Goal: Obtain resource: Obtain resource

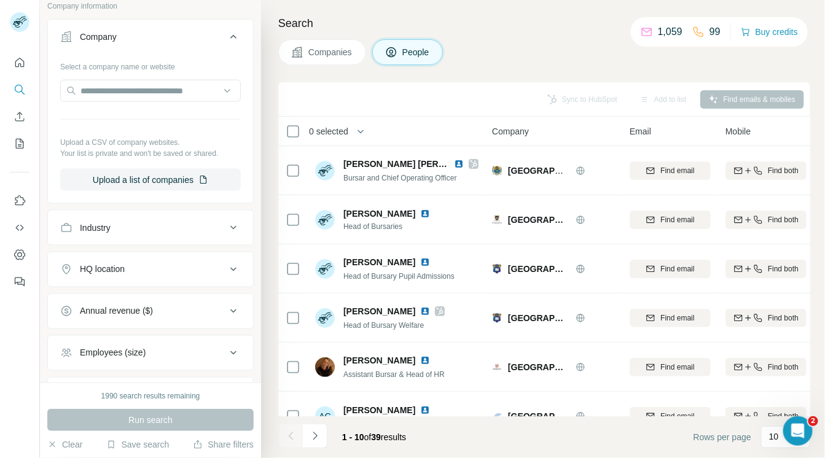
scroll to position [492, 0]
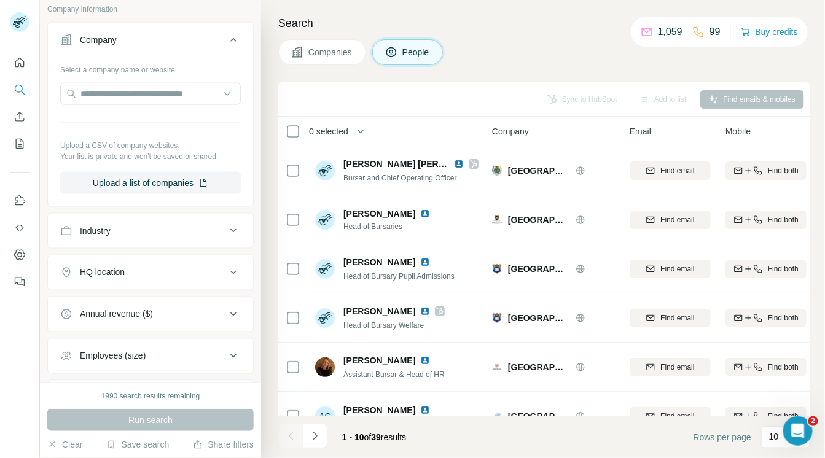
click at [226, 232] on icon at bounding box center [233, 231] width 15 height 15
click at [153, 262] on input at bounding box center [144, 262] width 152 height 14
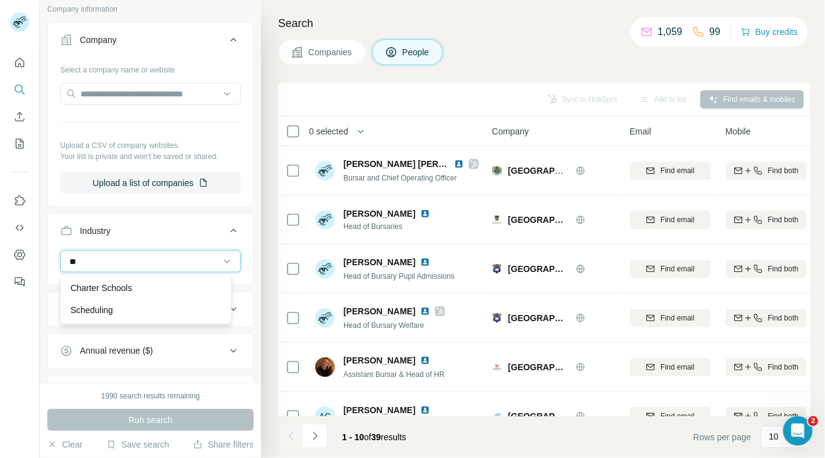
type input "*"
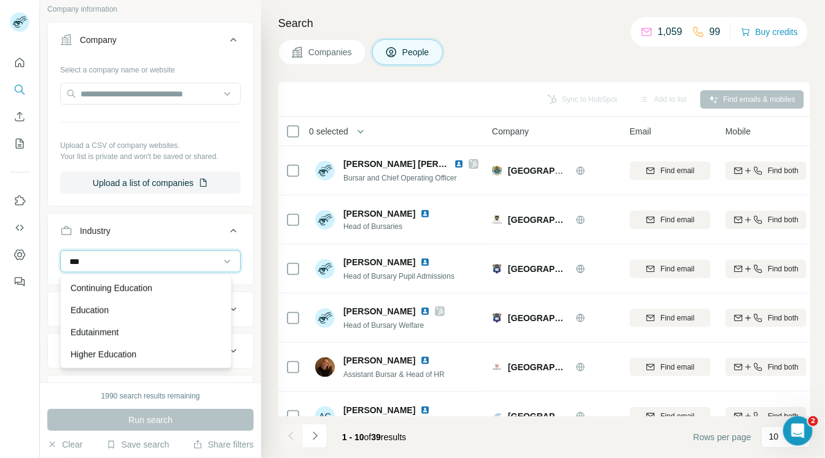
type input "****"
click at [236, 262] on div at bounding box center [150, 267] width 205 height 32
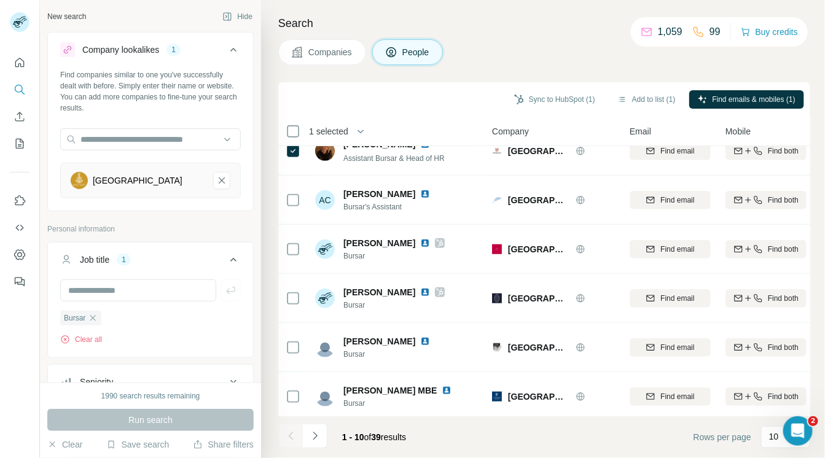
scroll to position [226, 0]
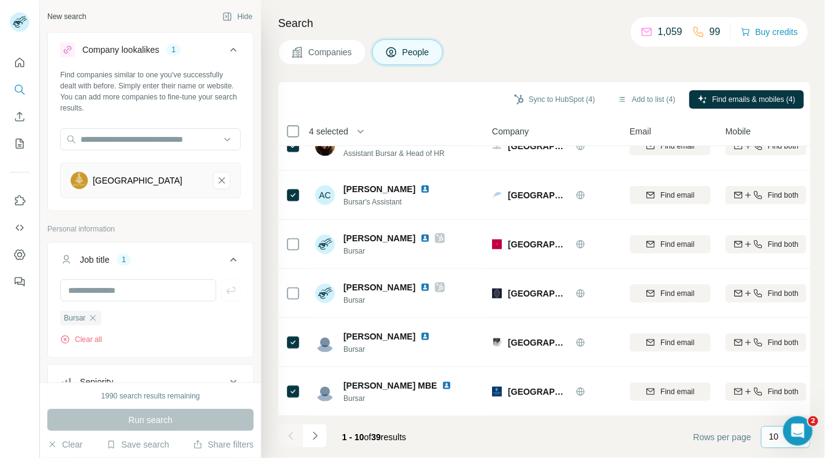
click at [773, 435] on p "10" at bounding box center [774, 437] width 10 height 12
type input "**"
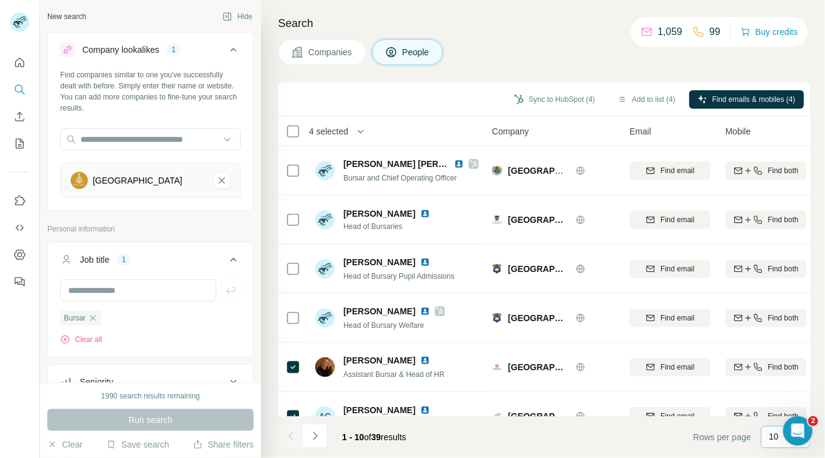
click at [768, 438] on div "10" at bounding box center [785, 437] width 49 height 22
click at [780, 359] on p "40" at bounding box center [777, 365] width 10 height 12
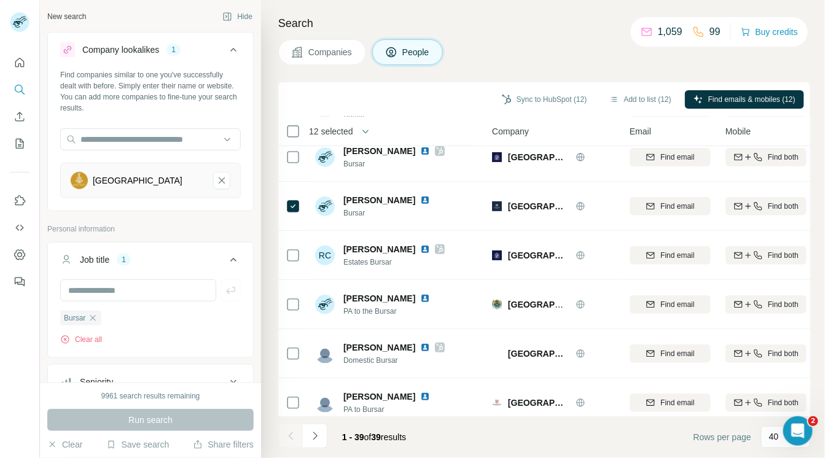
scroll to position [1651, 0]
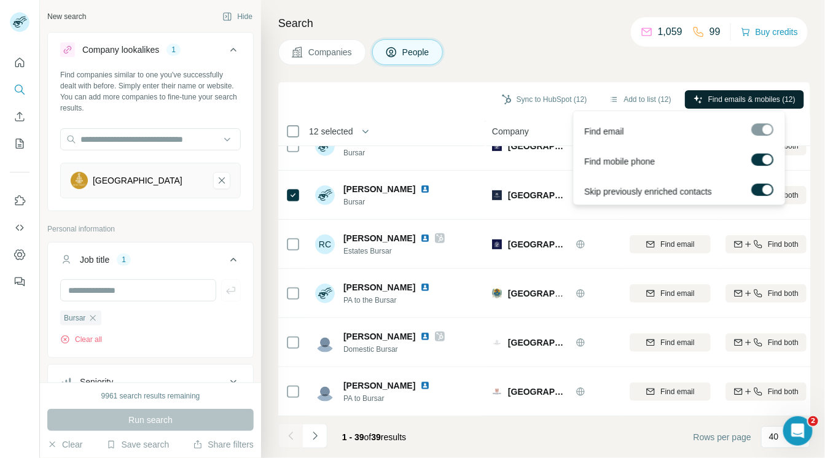
click at [723, 99] on span "Find emails & mobiles (12)" at bounding box center [751, 99] width 87 height 11
